Goal: Task Accomplishment & Management: Manage account settings

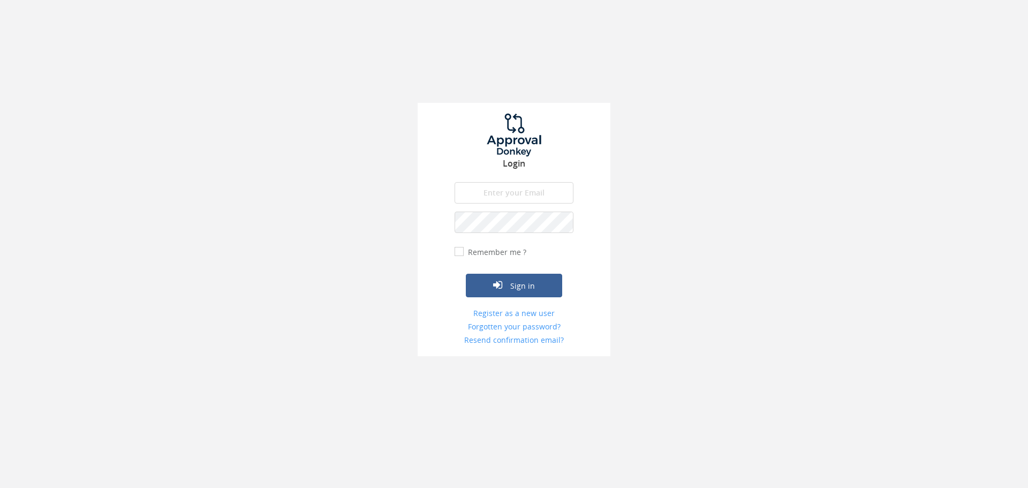
click at [522, 190] on input "email" at bounding box center [514, 192] width 119 height 21
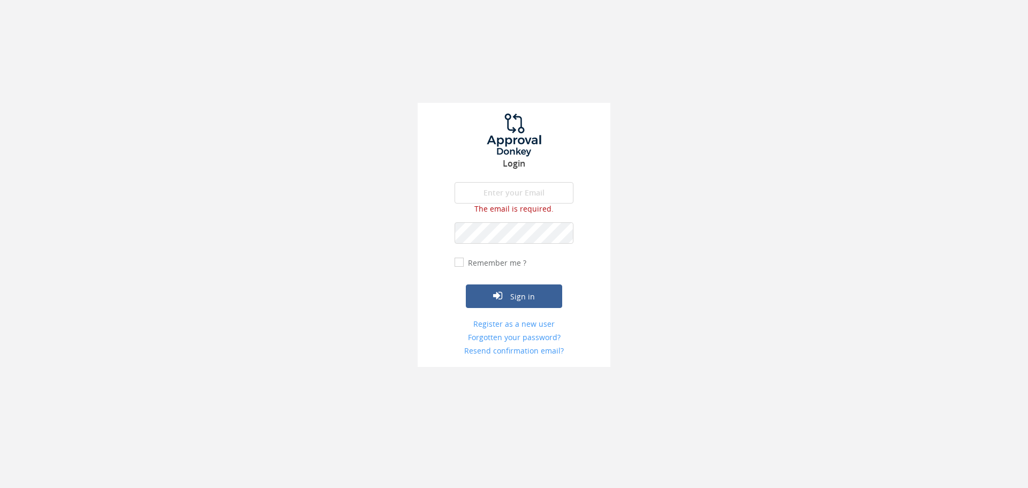
type input "[EMAIL_ADDRESS][DOMAIN_NAME]"
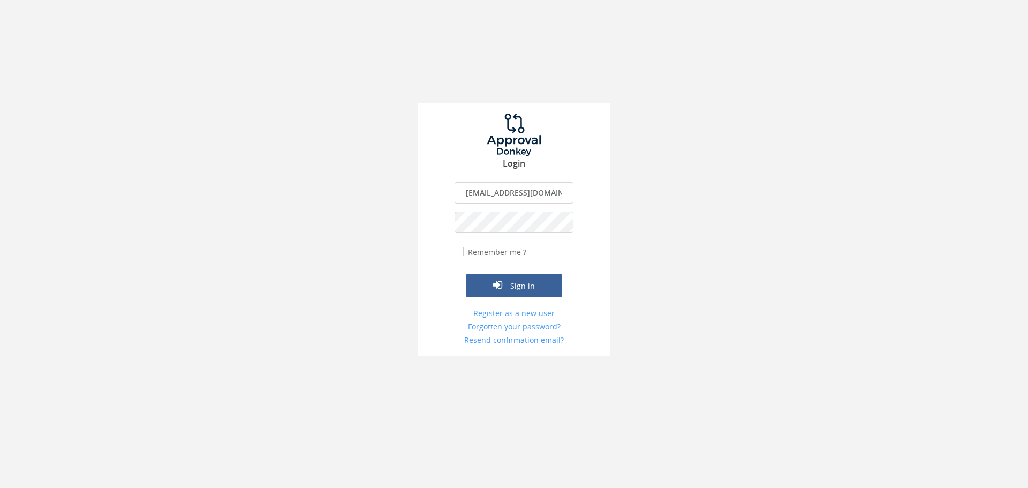
click at [464, 255] on div "Remember me ?" at bounding box center [491, 251] width 72 height 11
click at [460, 252] on input "Remember me ?" at bounding box center [458, 251] width 7 height 7
checkbox input "true"
click at [525, 281] on button "Sign in" at bounding box center [514, 286] width 96 height 24
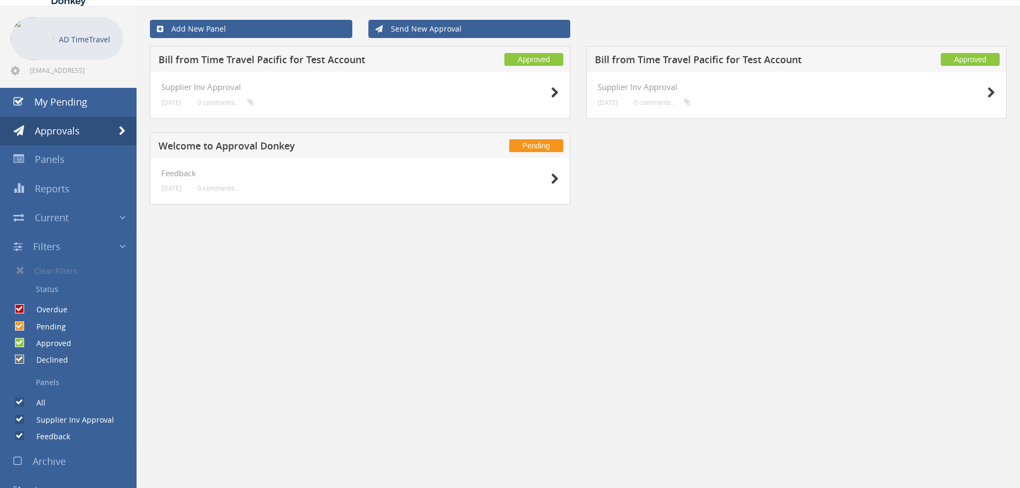
scroll to position [54, 0]
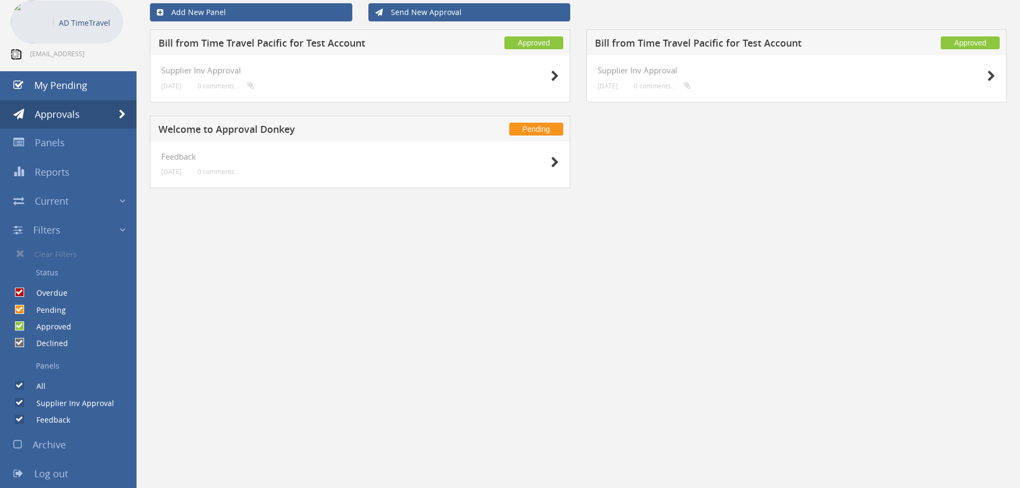
click at [14, 52] on icon at bounding box center [15, 54] width 9 height 11
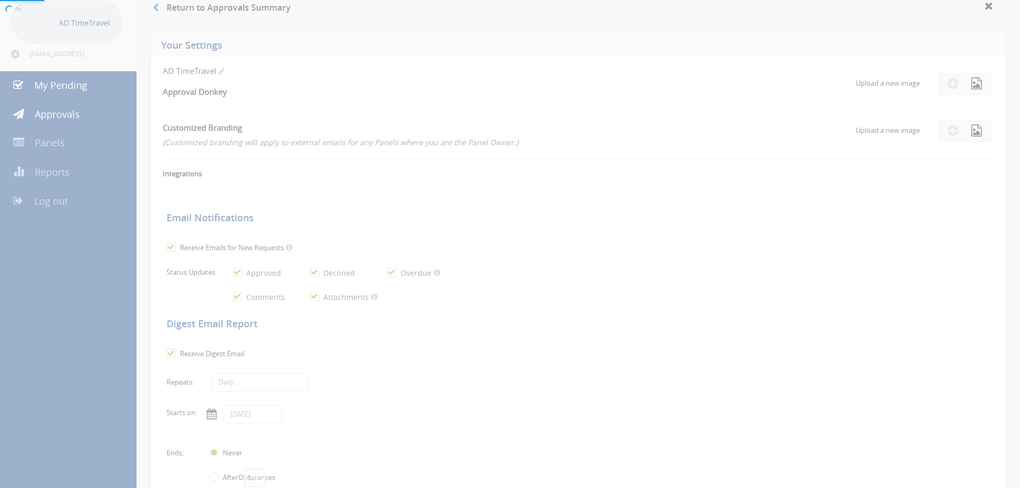
checkbox input "true"
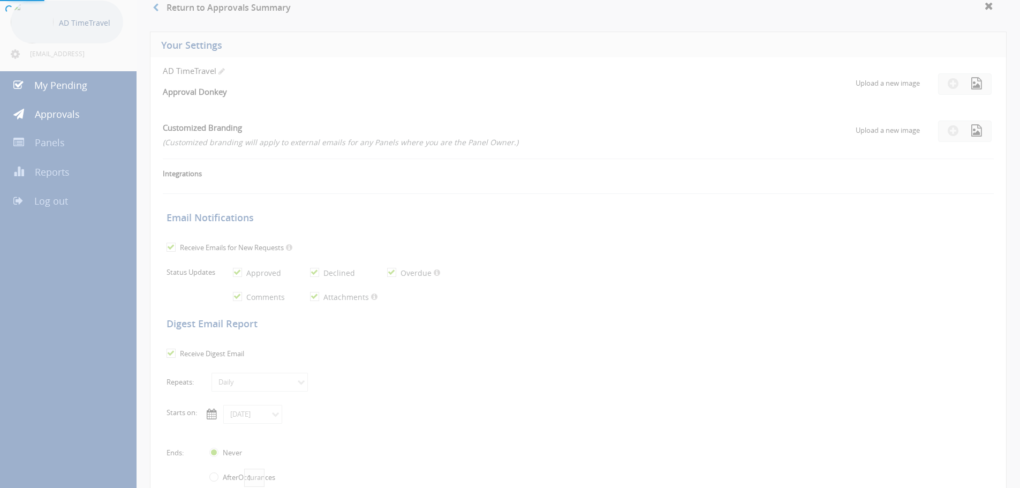
checkbox input "true"
select select "number:1"
checkbox input "true"
type input "[DATE]"
radio input "false"
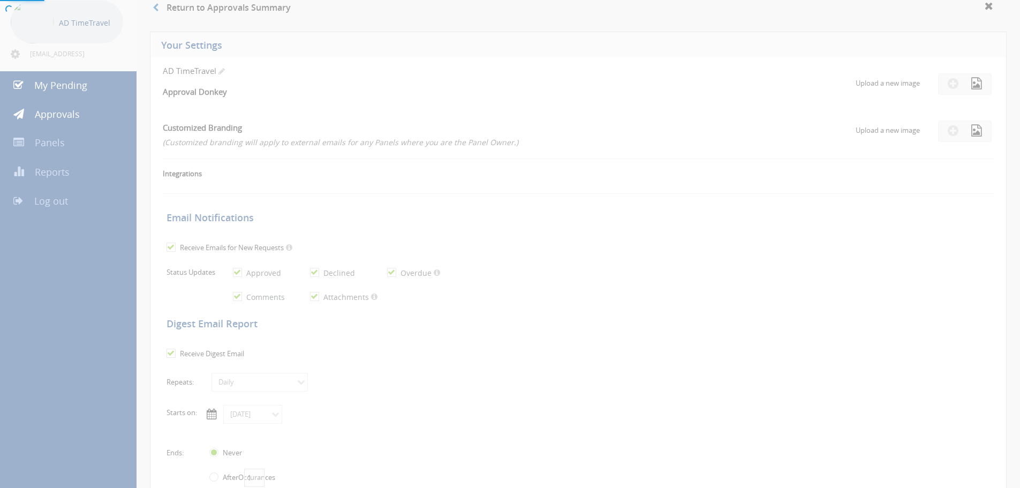
radio input "true"
type input "12/31/9998"
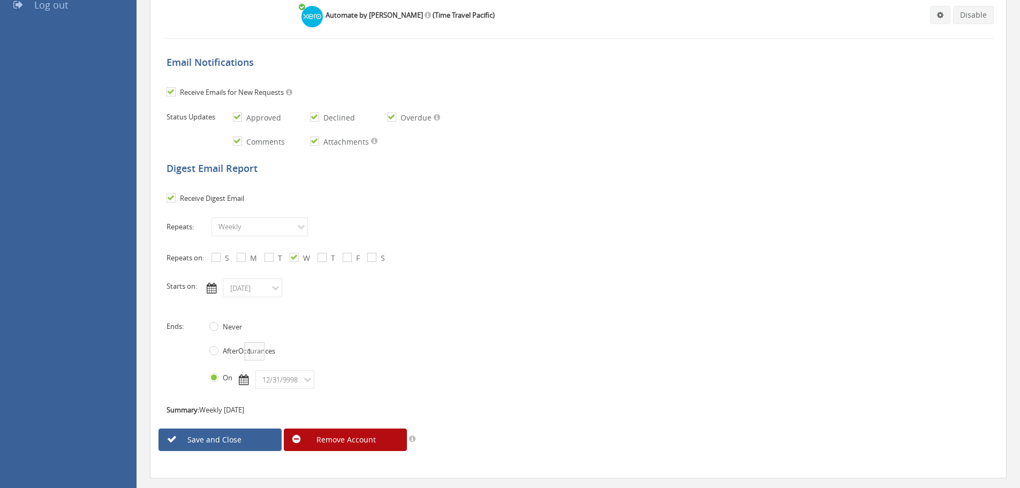
scroll to position [275, 0]
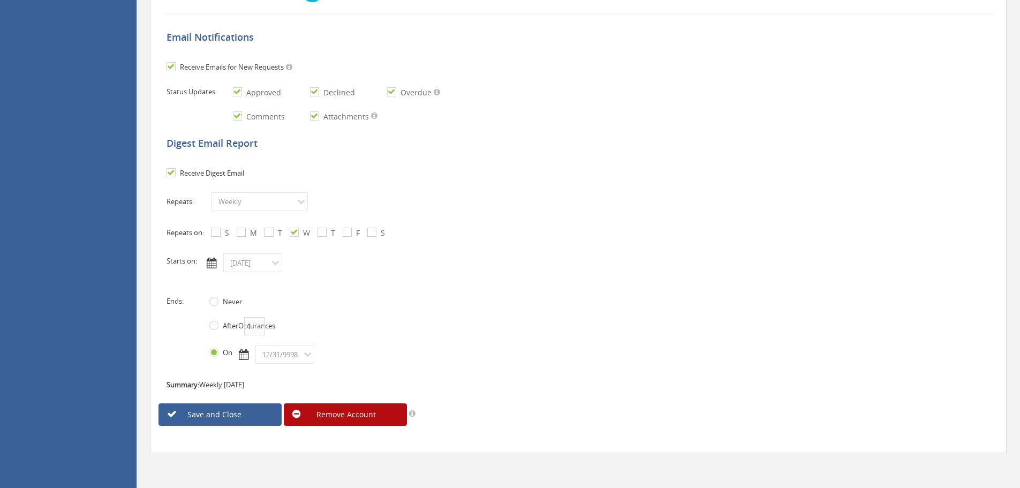
click at [494, 274] on div "Repeats: Daily Weekly Monthly Repeats on: S M T W T F S Repeats on: 1" at bounding box center [405, 236] width 493 height 88
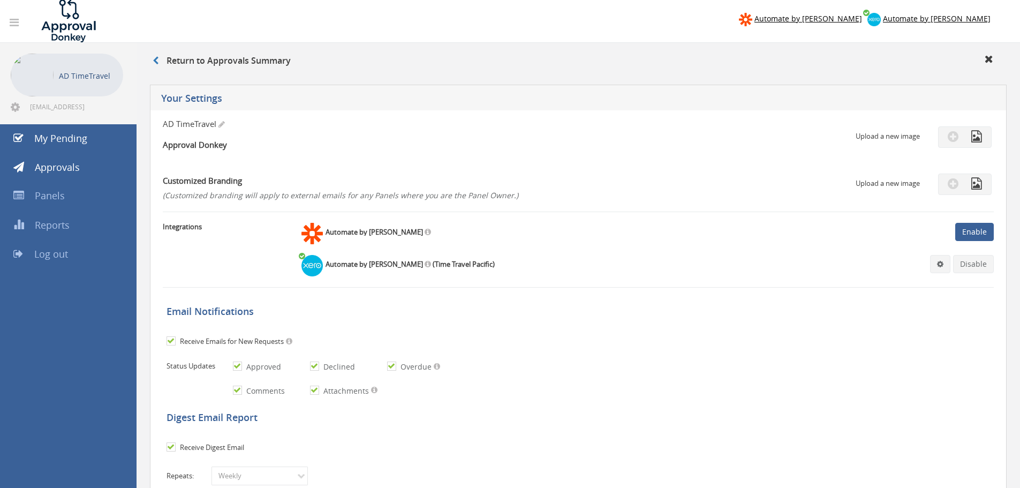
scroll to position [0, 0]
click at [989, 63] on icon at bounding box center [989, 59] width 9 height 11
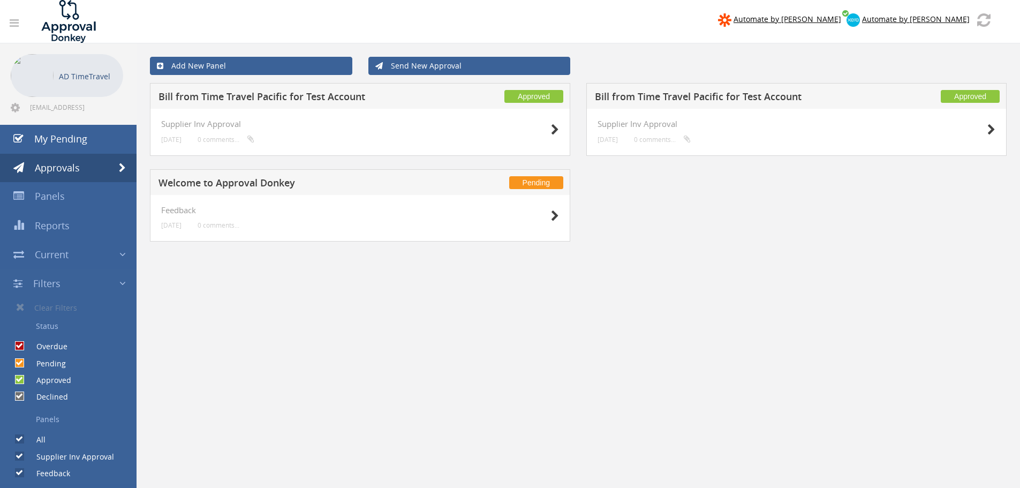
click at [19, 26] on icon at bounding box center [14, 23] width 9 height 11
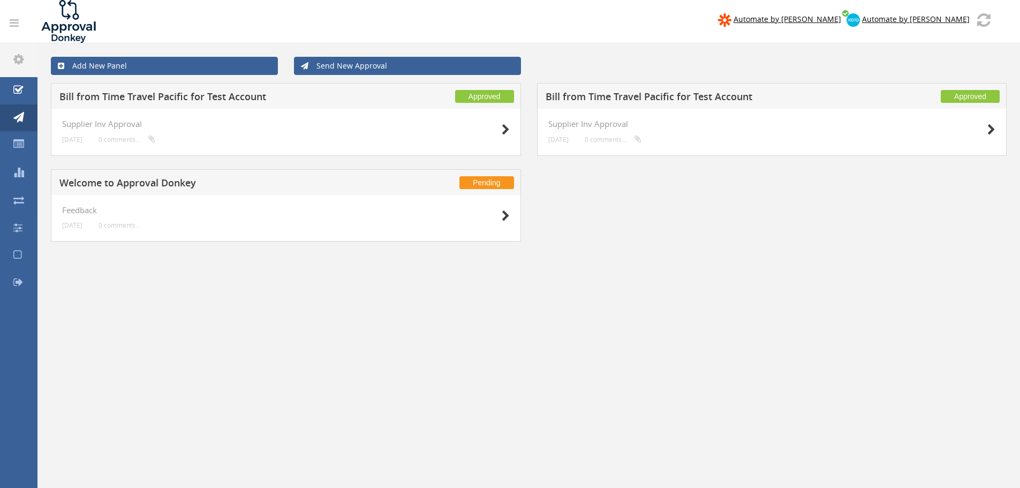
click at [19, 26] on icon at bounding box center [14, 23] width 9 height 11
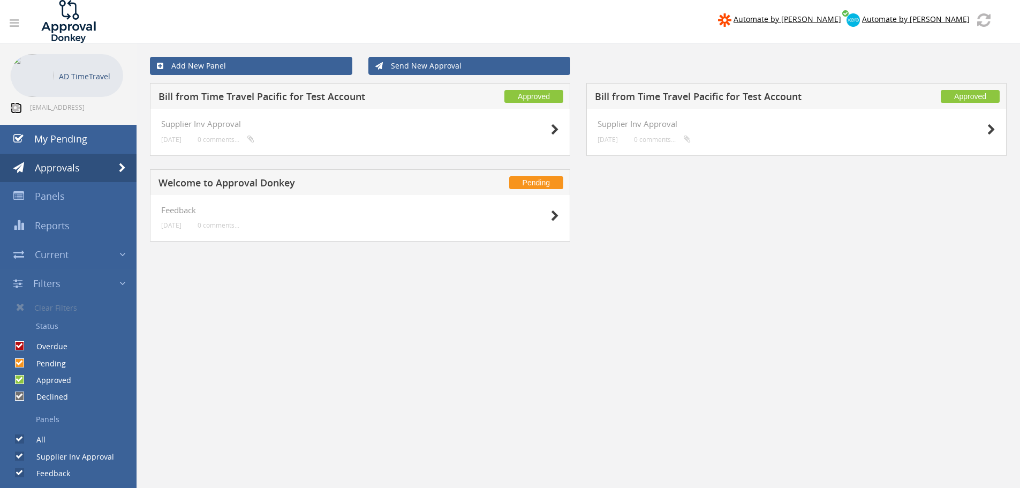
click at [15, 106] on icon at bounding box center [15, 107] width 9 height 11
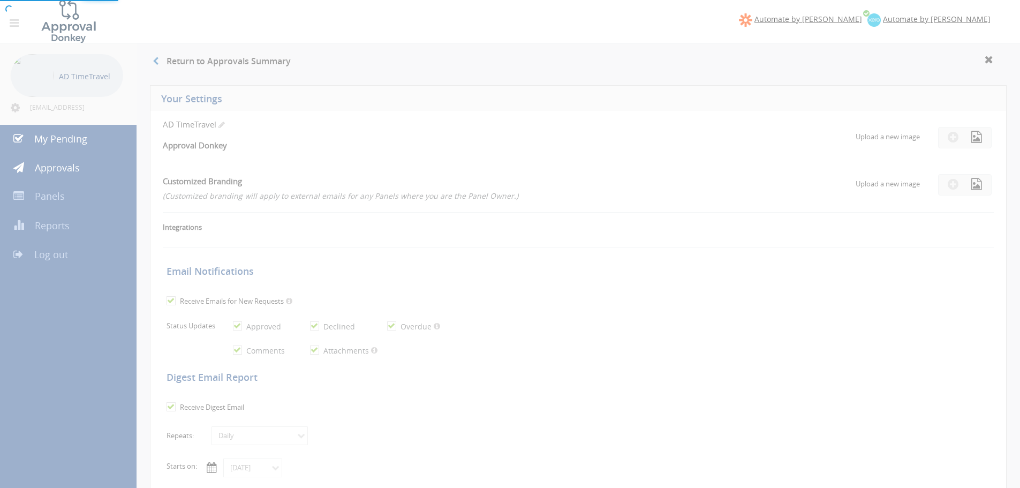
checkbox input "true"
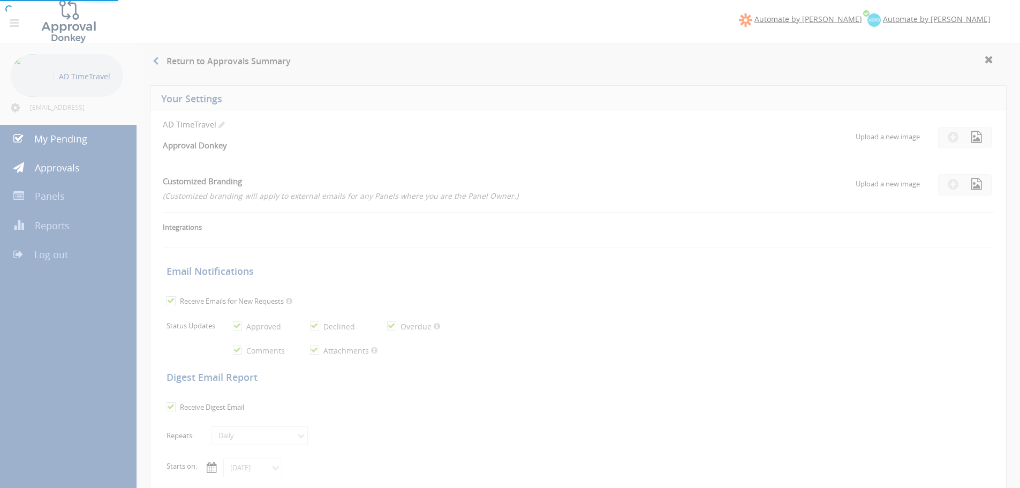
checkbox input "true"
select select "number:1"
checkbox input "true"
type input "[DATE]"
radio input "false"
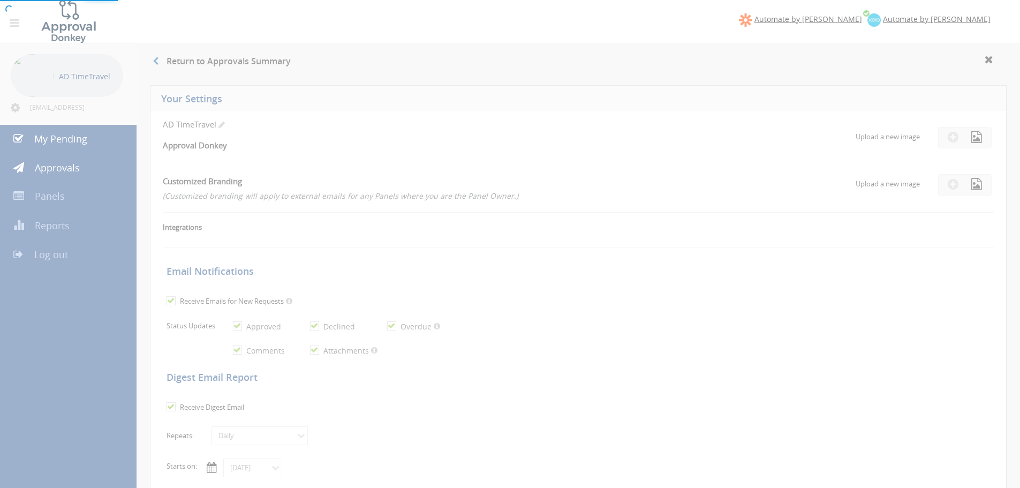
radio input "true"
type input "12/31/9998"
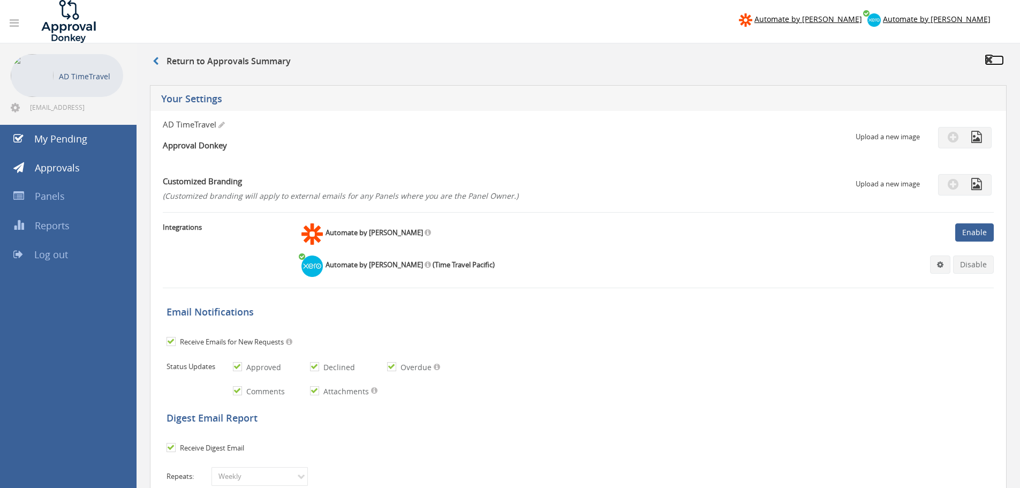
click at [988, 60] on icon at bounding box center [989, 59] width 9 height 11
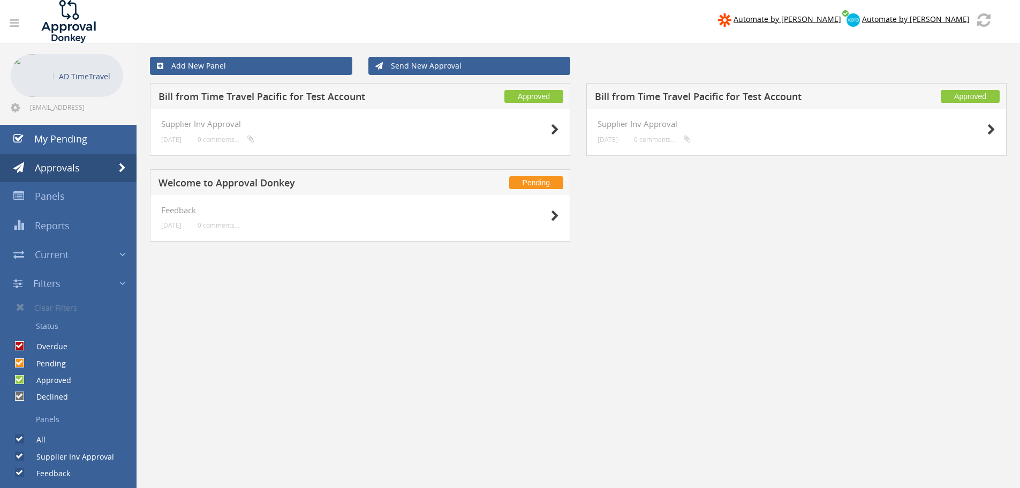
click at [17, 19] on icon at bounding box center [14, 23] width 9 height 11
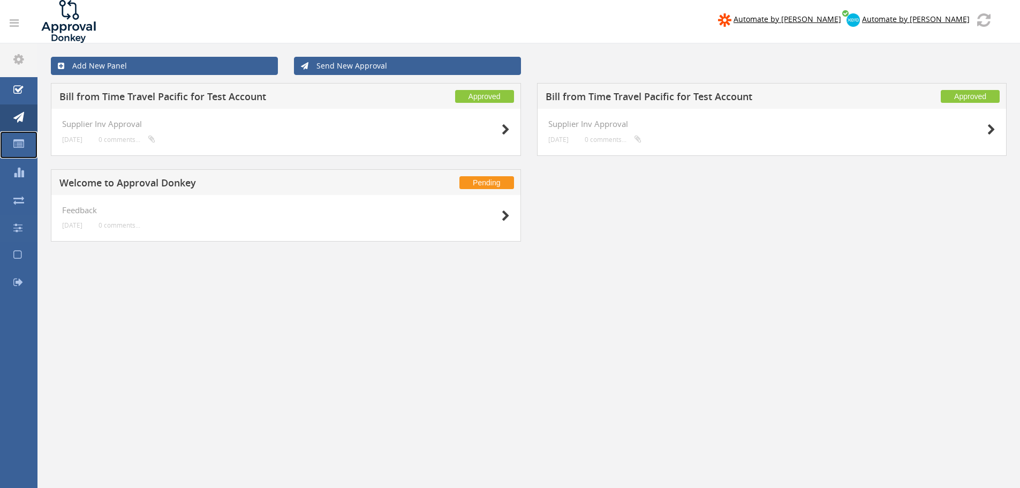
click at [18, 146] on icon at bounding box center [18, 144] width 11 height 11
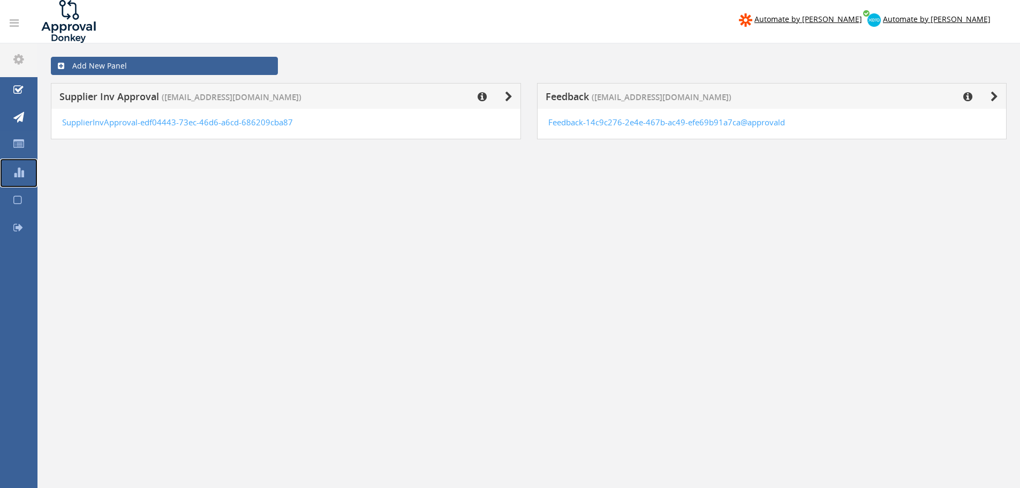
click at [20, 179] on link "Reports" at bounding box center [18, 173] width 37 height 29
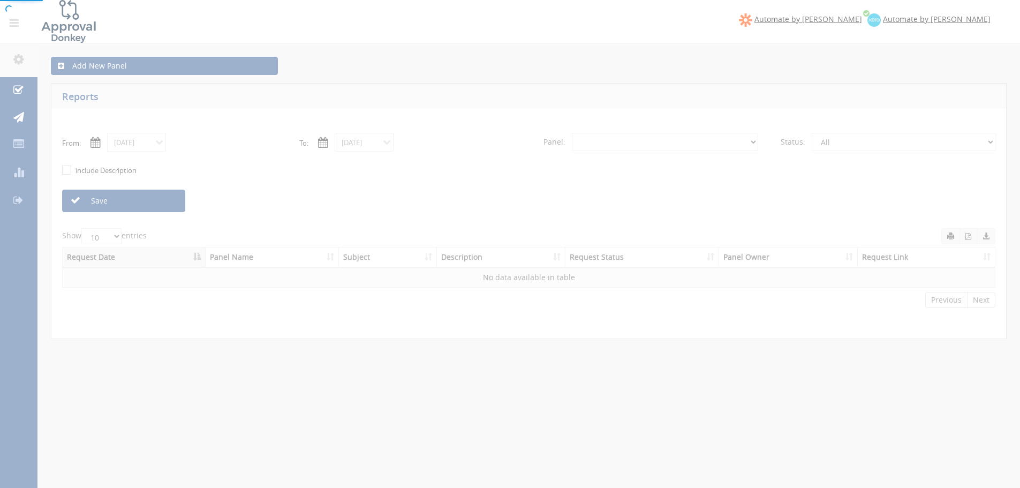
select select "number:0"
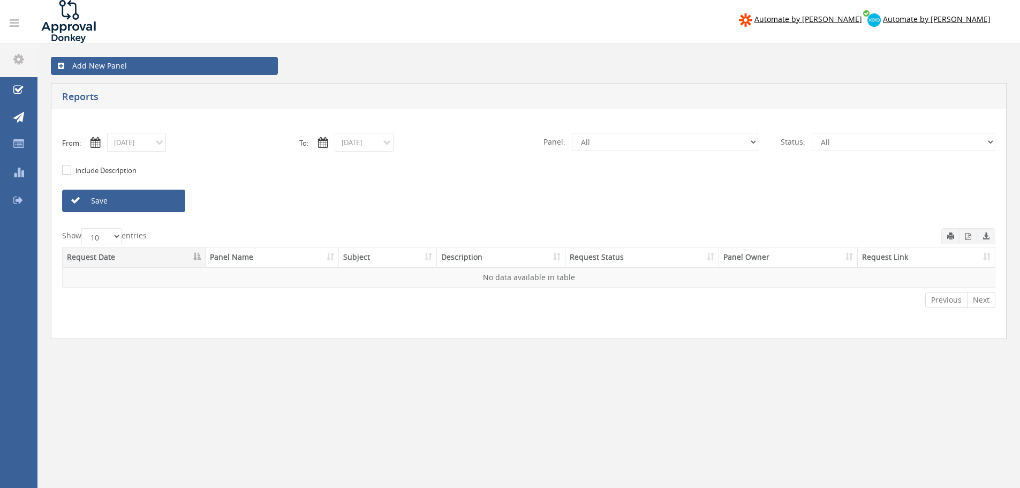
click at [20, 203] on icon at bounding box center [18, 200] width 10 height 11
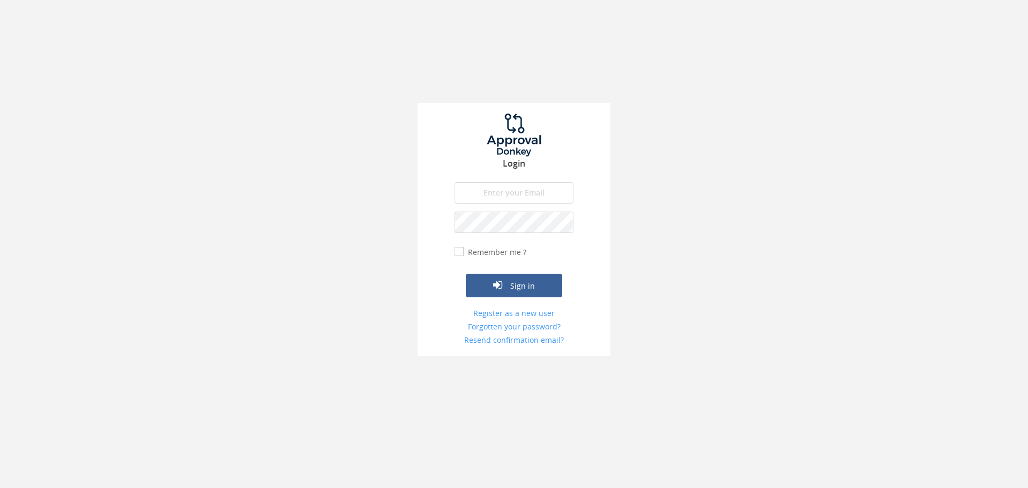
click at [517, 195] on input "email" at bounding box center [514, 192] width 119 height 21
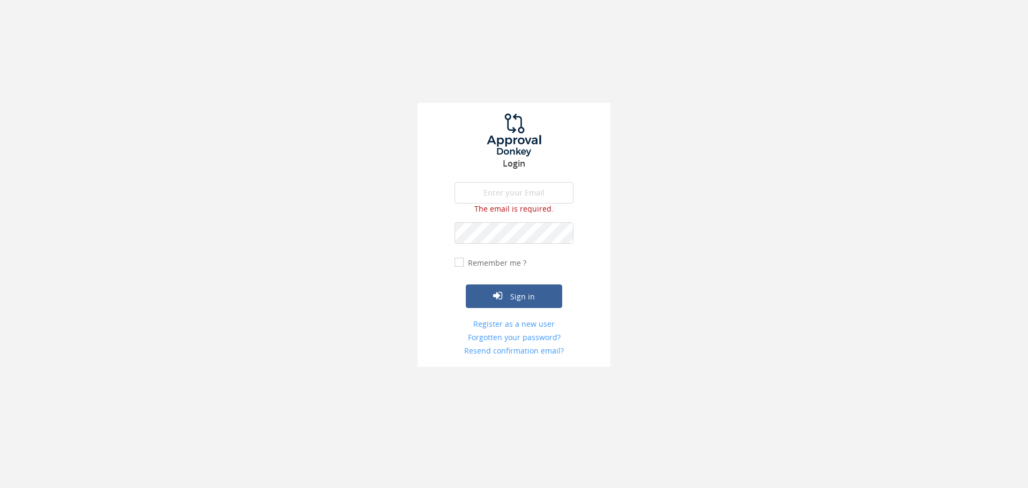
type input "[EMAIL_ADDRESS][DOMAIN_NAME]"
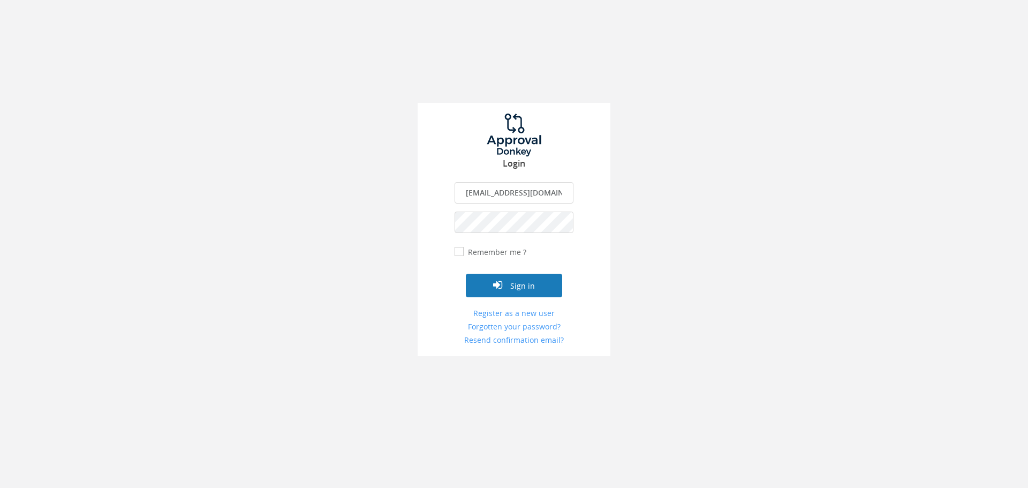
click at [509, 284] on button "Sign in" at bounding box center [514, 286] width 96 height 24
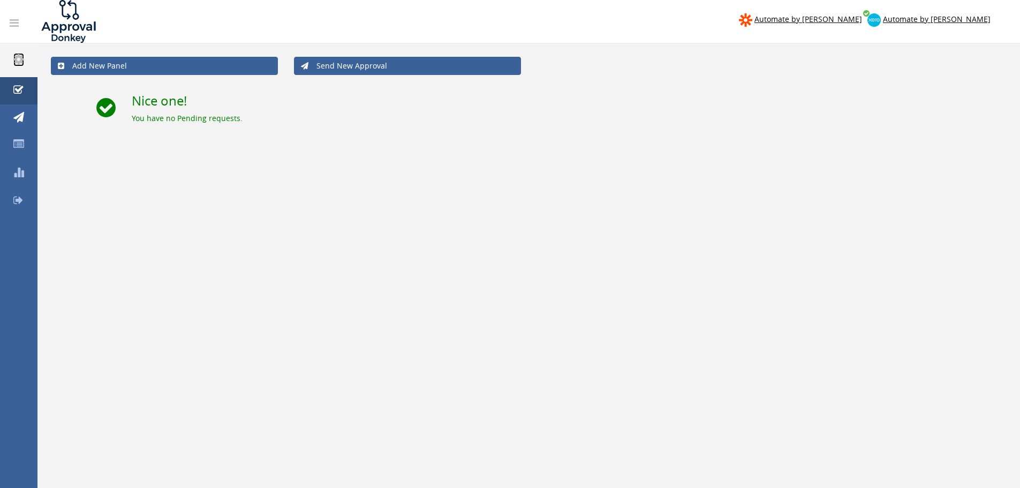
click at [17, 56] on icon at bounding box center [18, 59] width 11 height 12
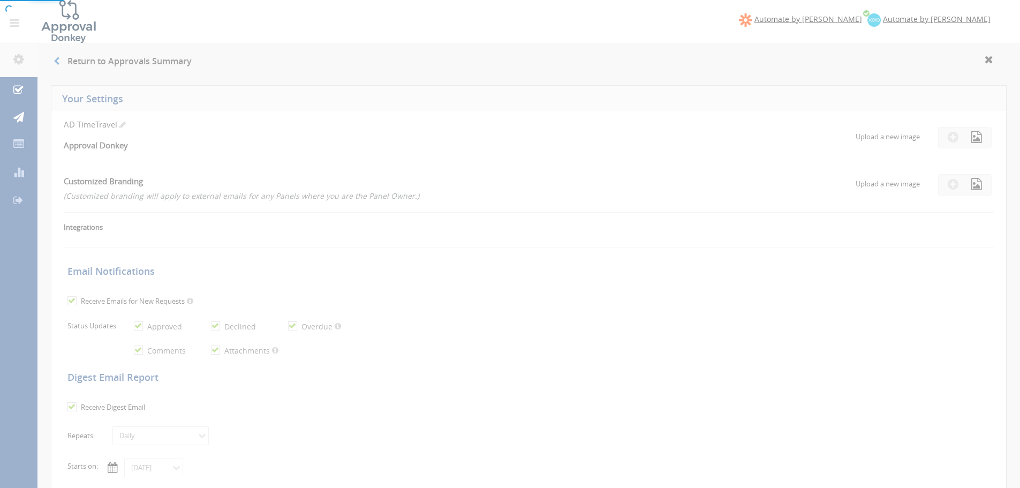
checkbox input "true"
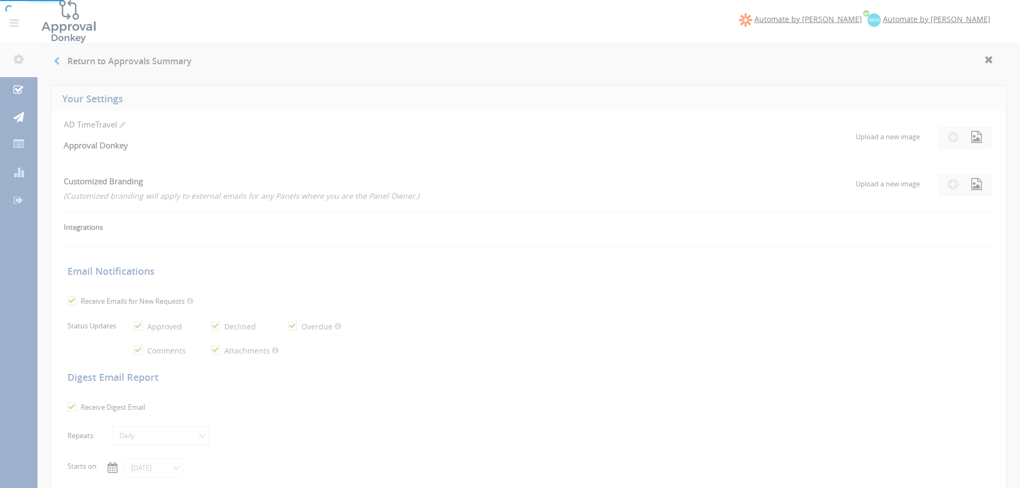
checkbox input "true"
select select "number:1"
checkbox input "true"
type input "[DATE]"
radio input "false"
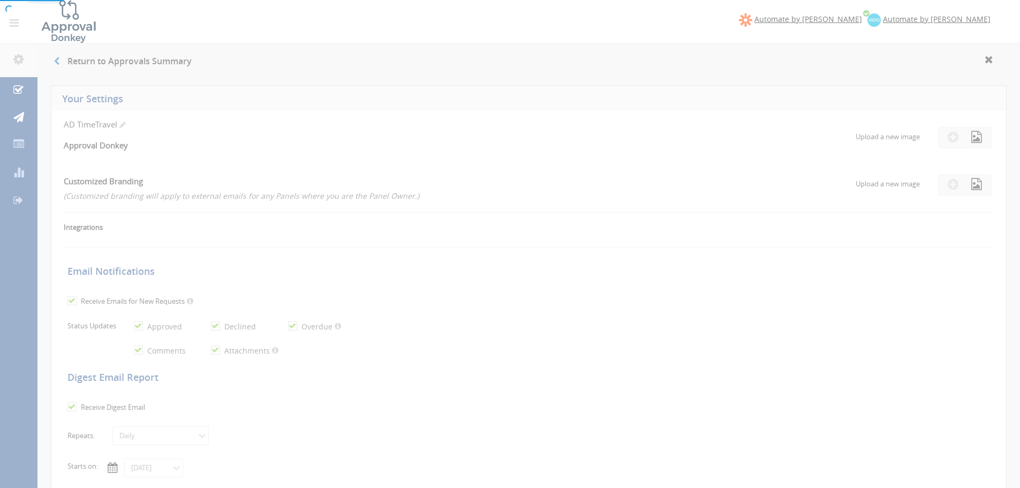
radio input "true"
type input "12/31/9998"
